Goal: Navigation & Orientation: Find specific page/section

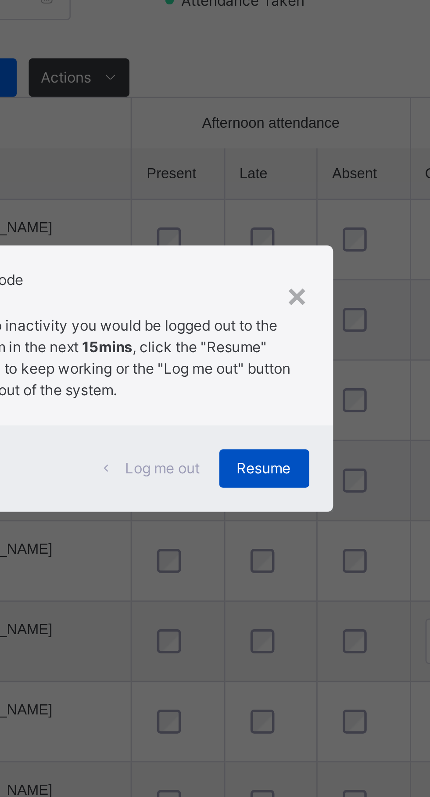
click at [275, 435] on span "Resume" at bounding box center [265, 432] width 20 height 8
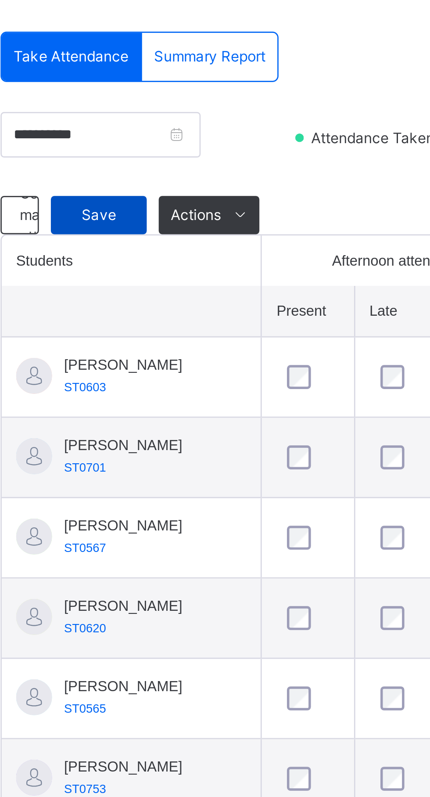
click at [153, 292] on span "Save" at bounding box center [157, 288] width 22 height 8
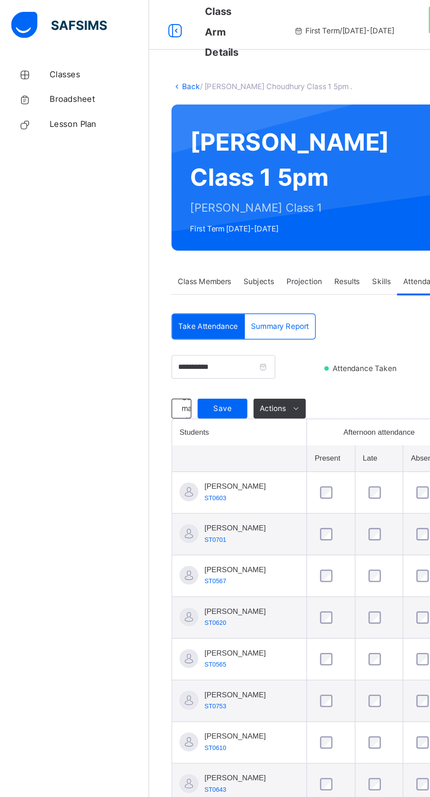
click at [25, 22] on img at bounding box center [42, 17] width 68 height 18
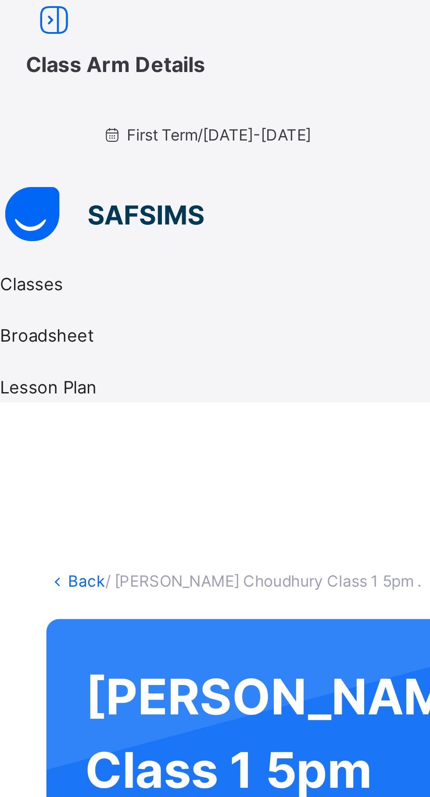
click at [18, 85] on icon at bounding box center [215, 88] width 430 height 7
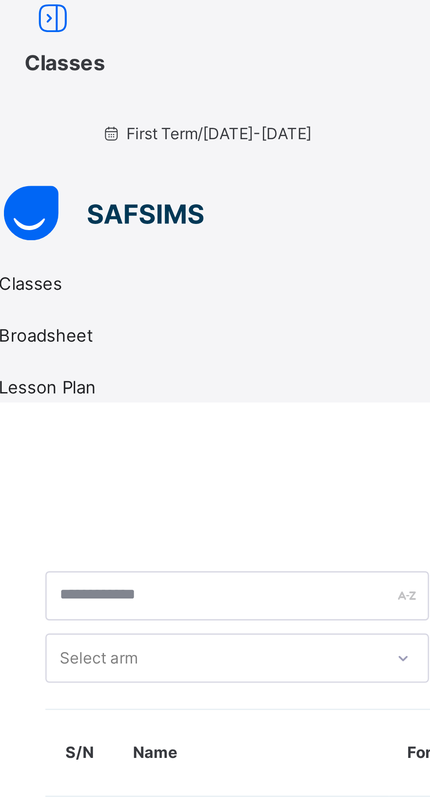
click at [17, 102] on link "Broadsheet" at bounding box center [215, 111] width 430 height 18
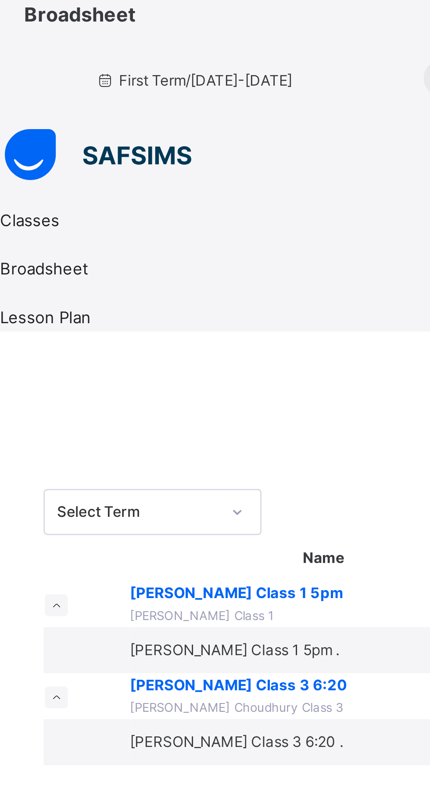
click at [14, 119] on link "Lesson Plan" at bounding box center [215, 128] width 430 height 18
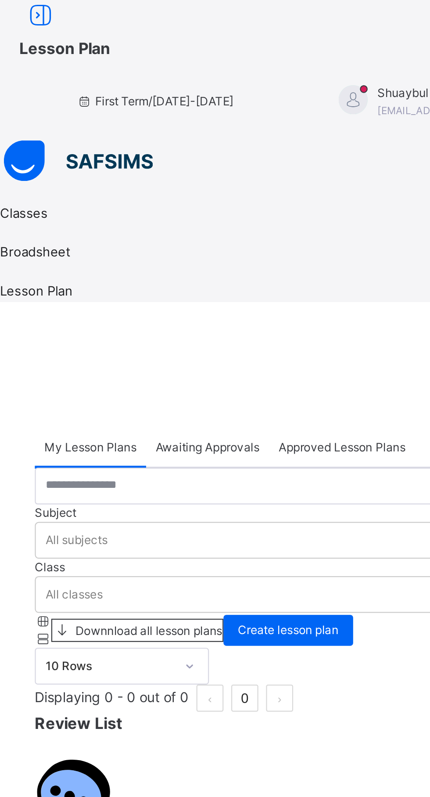
click at [9, 84] on link "Classes" at bounding box center [215, 93] width 430 height 18
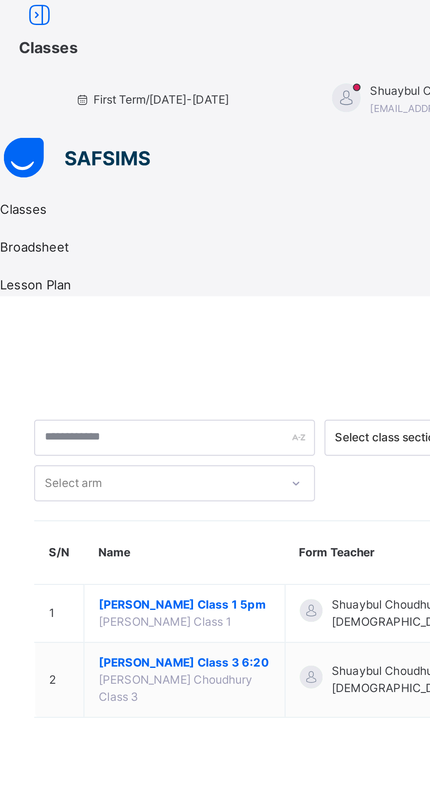
click at [2, 64] on img at bounding box center [36, 73] width 68 height 18
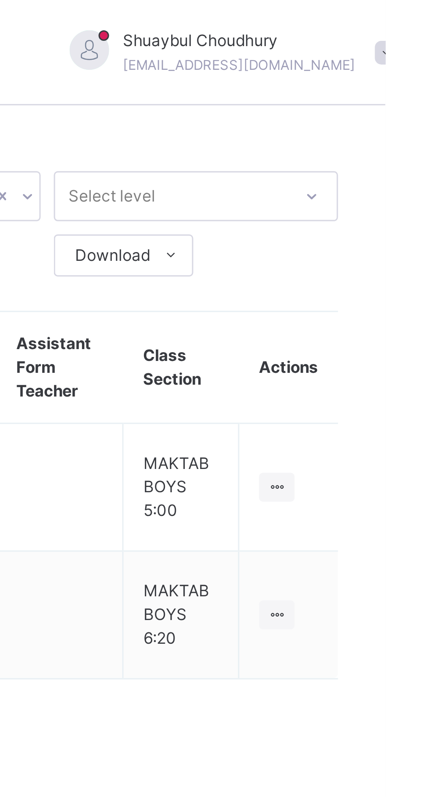
click at [377, 14] on div "Shuaybul Choudhury [EMAIL_ADDRESS][DOMAIN_NAME]" at bounding box center [377, 18] width 123 height 16
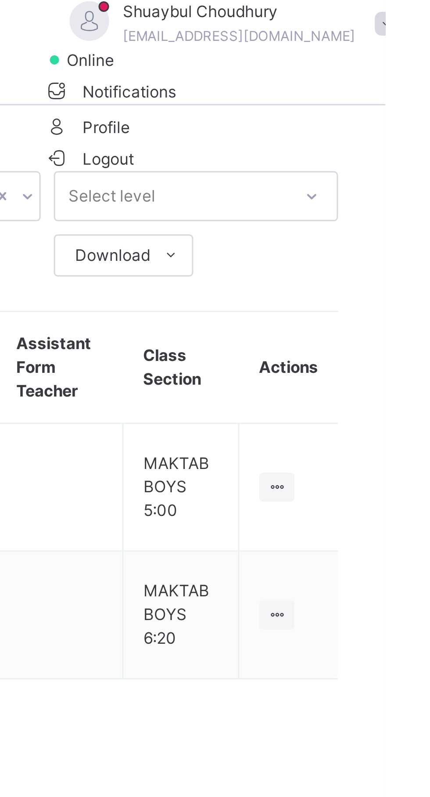
click at [363, 48] on span "Profile" at bounding box center [377, 42] width 123 height 12
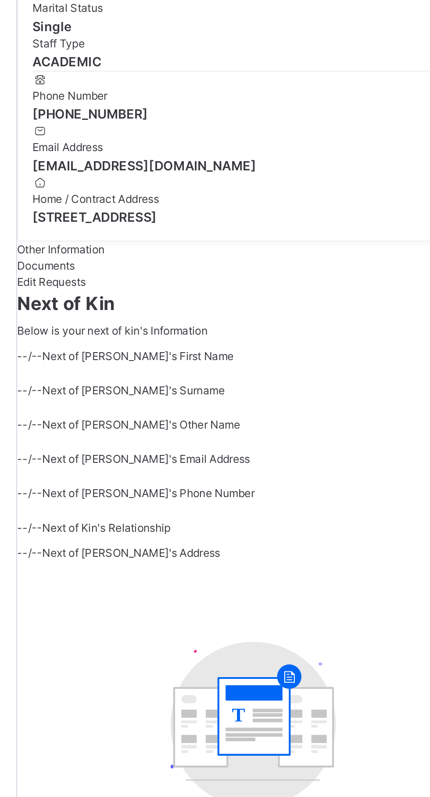
click at [133, 358] on span "Documents" at bounding box center [119, 355] width 28 height 7
click at [139, 366] on span "Edit Requests" at bounding box center [121, 362] width 33 height 7
click at [115, 351] on div "Other Information" at bounding box center [267, 347] width 325 height 8
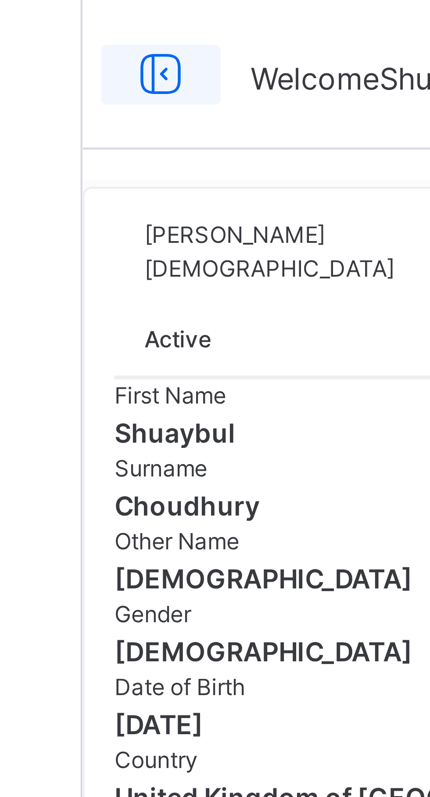
click at [122, 23] on icon at bounding box center [123, 18] width 15 height 16
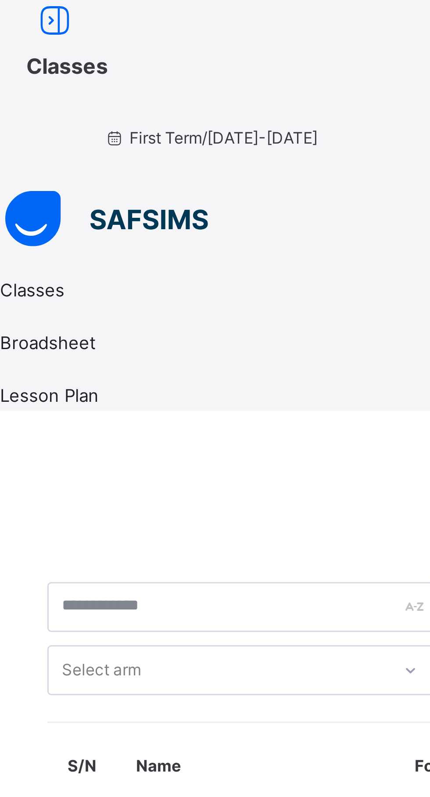
click at [4, 64] on img at bounding box center [36, 73] width 68 height 18
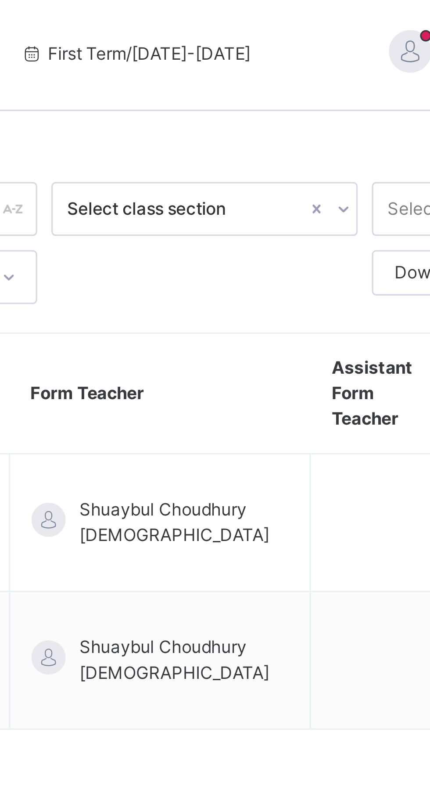
click at [325, 15] on div at bounding box center [331, 16] width 13 height 13
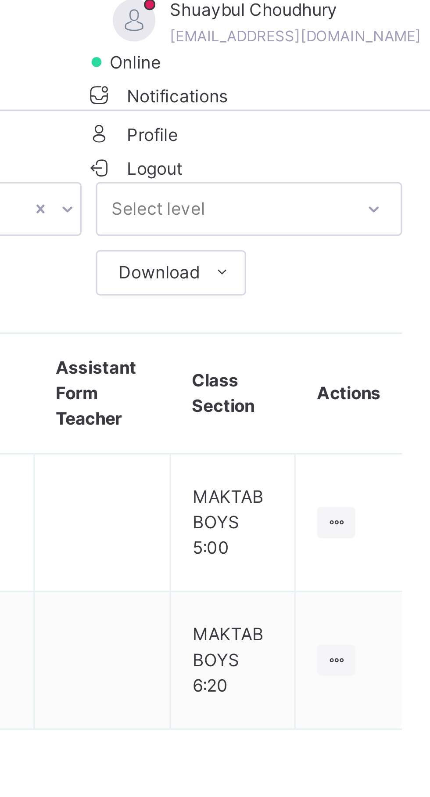
click at [371, 36] on span "Notifications" at bounding box center [377, 30] width 123 height 12
